Goal: Task Accomplishment & Management: Manage account settings

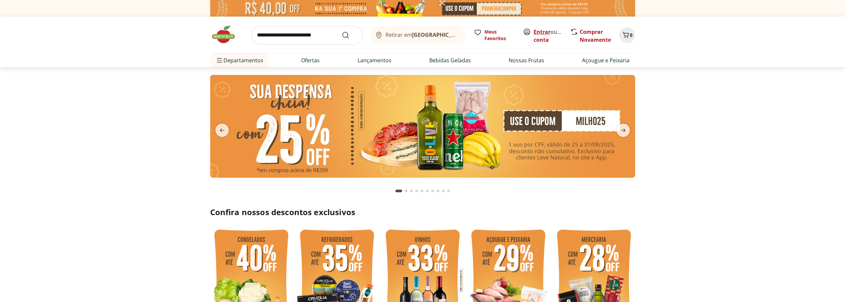
click at [547, 30] on link "Entrar" at bounding box center [542, 31] width 17 height 7
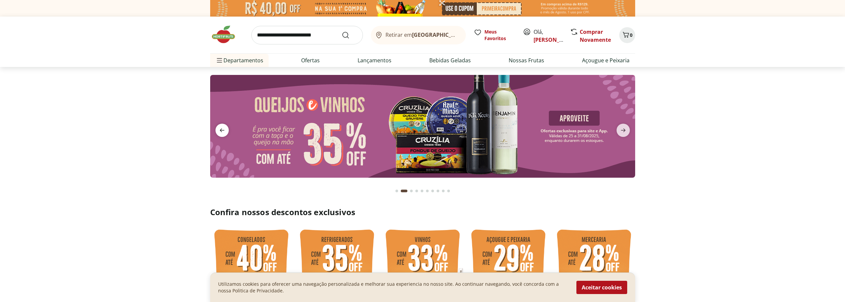
click at [222, 128] on icon "previous" at bounding box center [222, 130] width 8 height 8
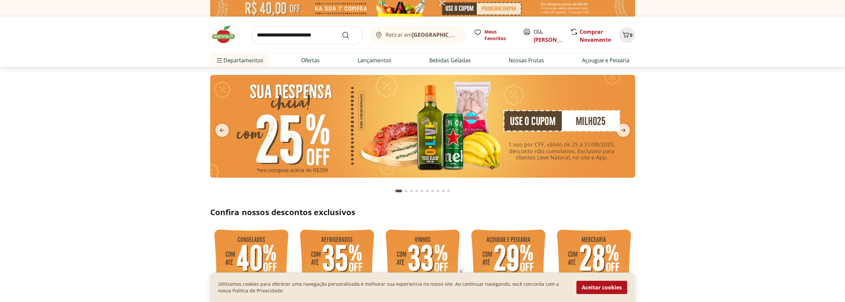
click at [302, 128] on img at bounding box center [422, 126] width 425 height 103
click at [563, 144] on img at bounding box center [422, 126] width 425 height 103
click at [538, 37] on link "[PERSON_NAME]" at bounding box center [555, 39] width 43 height 7
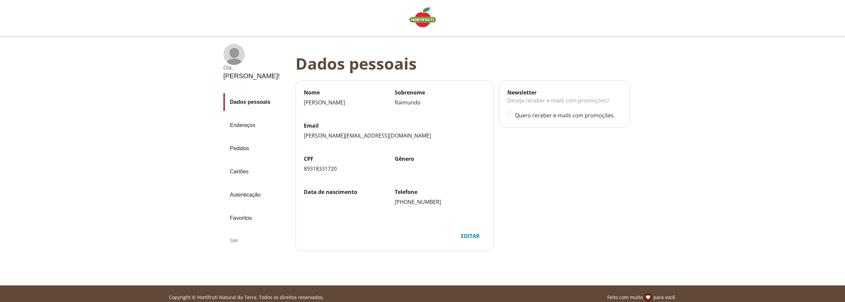
click at [241, 140] on link "Pedidos" at bounding box center [256, 149] width 67 height 18
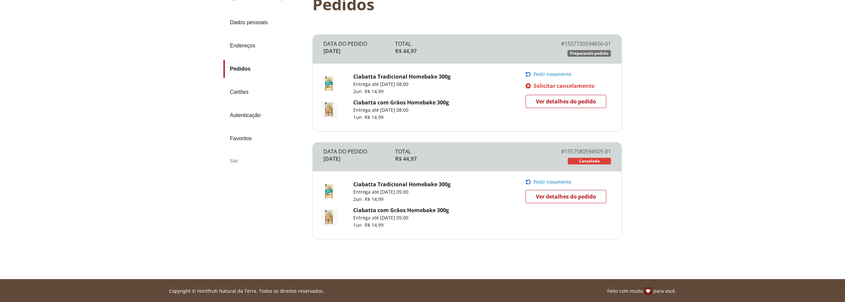
scroll to position [66, 0]
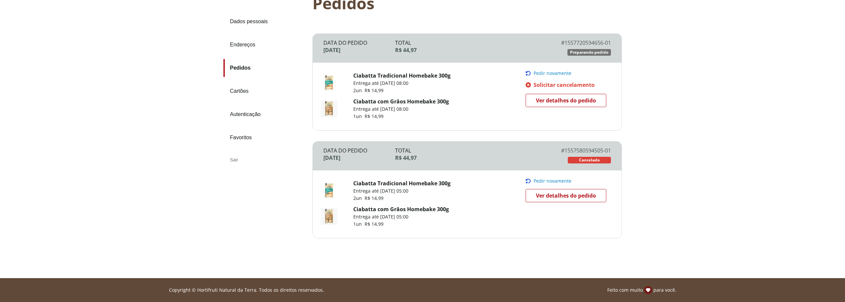
click at [562, 101] on span "Ver detalhes do pedido" at bounding box center [566, 101] width 60 height 10
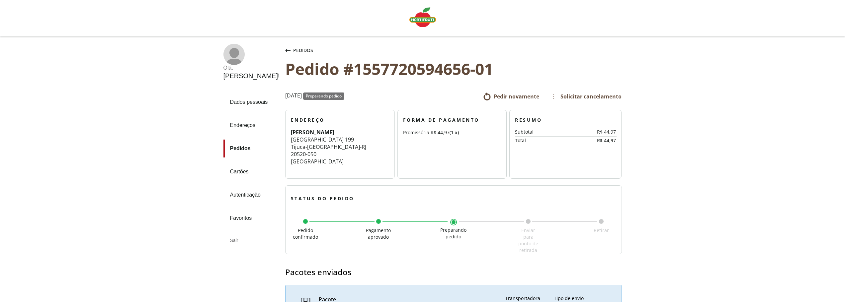
click at [284, 51] on div "Pedidos" at bounding box center [299, 50] width 31 height 13
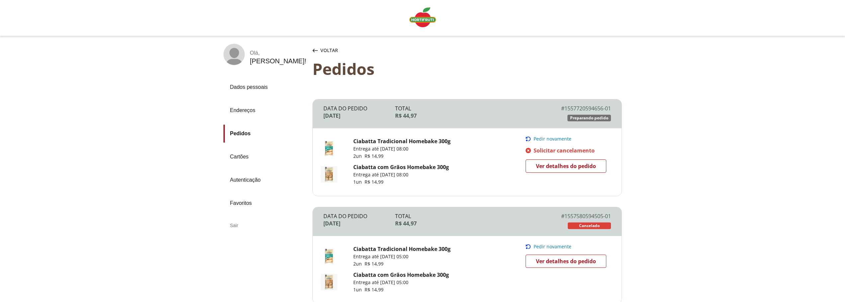
click at [244, 84] on link "Dados pessoais" at bounding box center [265, 87] width 84 height 18
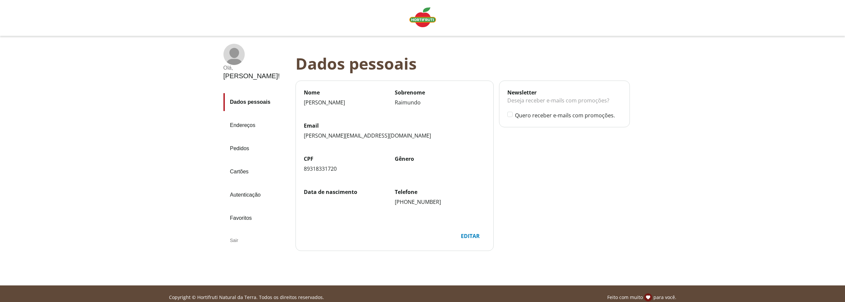
click at [245, 117] on link "Endereços" at bounding box center [256, 126] width 67 height 18
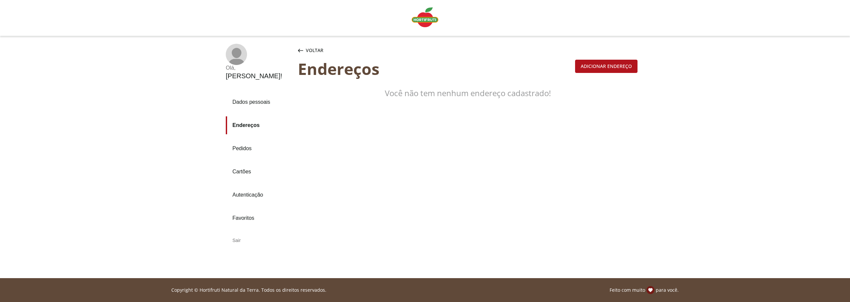
click at [244, 163] on link "Cartões" at bounding box center [259, 172] width 67 height 18
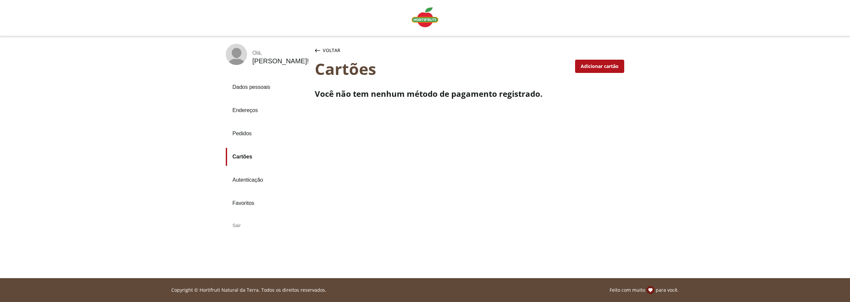
click at [262, 89] on link "Dados pessoais" at bounding box center [268, 87] width 84 height 18
